Goal: Communication & Community: Connect with others

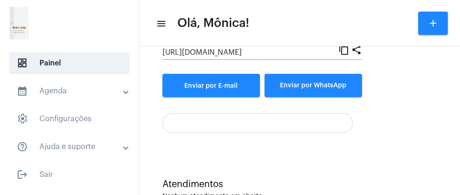
scroll to position [151, 0]
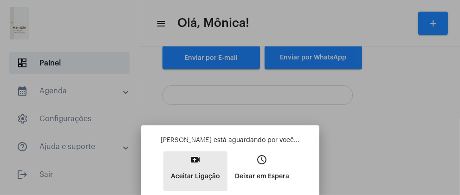
click at [192, 161] on mat-icon "video_call" at bounding box center [195, 159] width 11 height 11
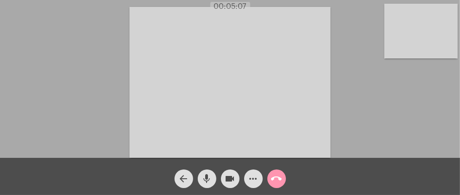
click at [68, 93] on div "Acessando Câmera e Microfone..." at bounding box center [230, 81] width 458 height 158
click at [205, 180] on mat-icon "mic" at bounding box center [206, 178] width 11 height 11
click at [205, 180] on mat-icon "mic_off" at bounding box center [206, 178] width 11 height 11
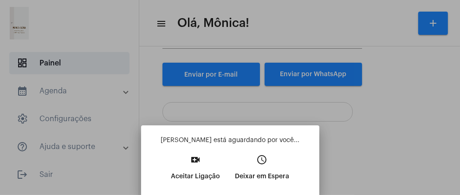
click at [456, 189] on div at bounding box center [230, 97] width 460 height 195
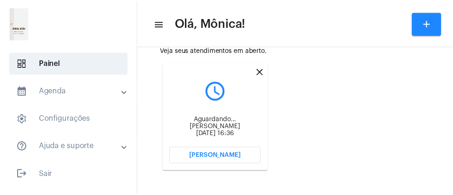
scroll to position [270, 0]
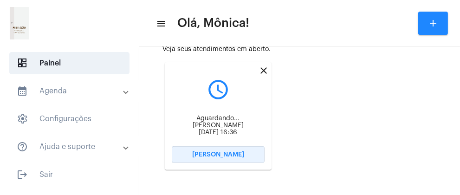
click at [235, 155] on span "[PERSON_NAME]" at bounding box center [218, 154] width 52 height 6
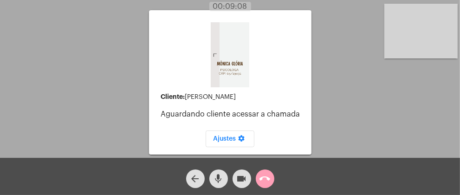
click at [265, 181] on mat-icon "call_end" at bounding box center [264, 178] width 11 height 11
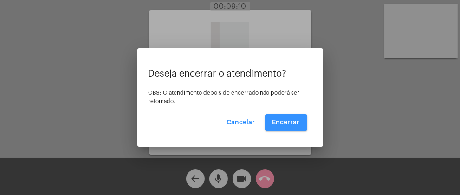
click at [283, 121] on span "Encerrar" at bounding box center [285, 122] width 27 height 6
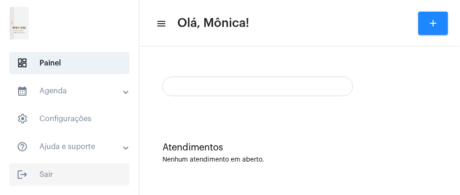
click at [51, 176] on span "logout Sair" at bounding box center [69, 174] width 120 height 22
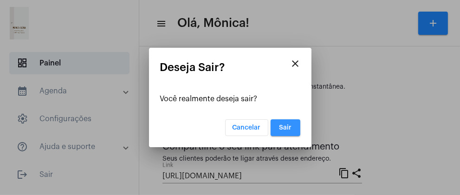
click at [285, 132] on button "Sair" at bounding box center [285, 127] width 30 height 17
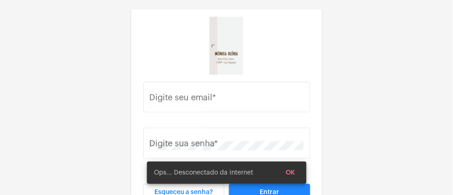
drag, startPoint x: 139, startPoint y: 8, endPoint x: 398, endPoint y: 38, distance: 260.9
click at [398, 38] on div "Digite seu email * Digite sua senha * Esqueceu a senha? Entrar" at bounding box center [226, 115] width 453 height 231
